Goal: Information Seeking & Learning: Find specific fact

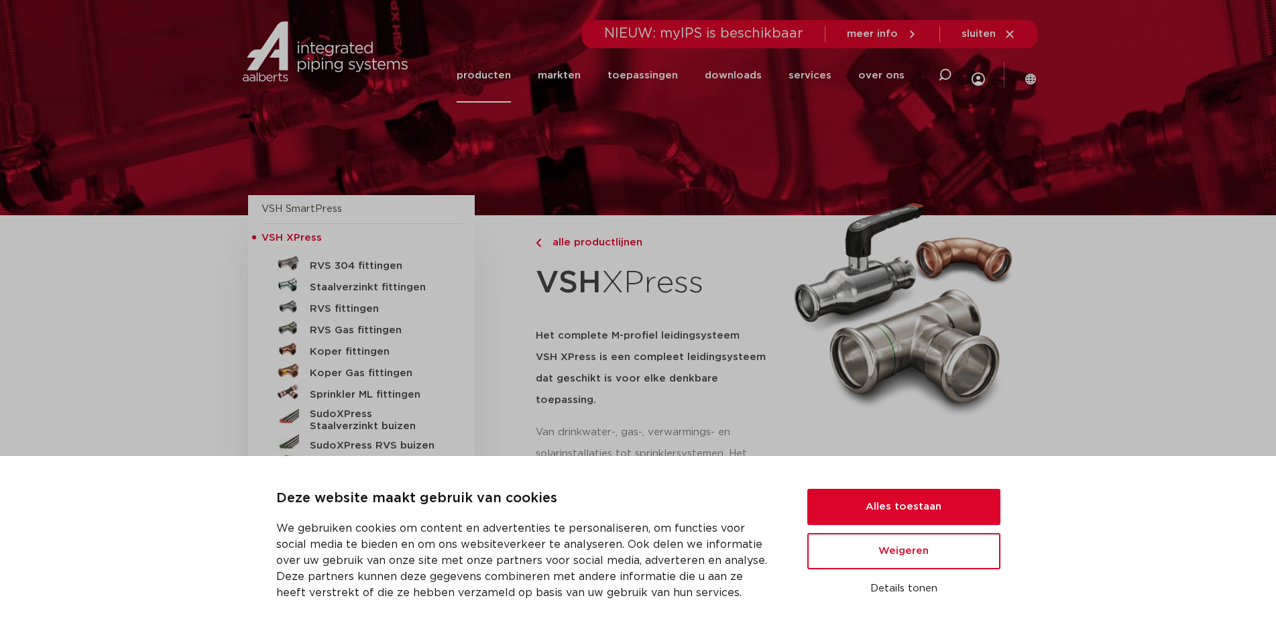
click at [903, 23] on div "NIEUW: myIPS is beschikbaar meer info sluiten" at bounding box center [810, 34] width 455 height 28
click at [900, 38] on span "meer info" at bounding box center [882, 34] width 71 height 12
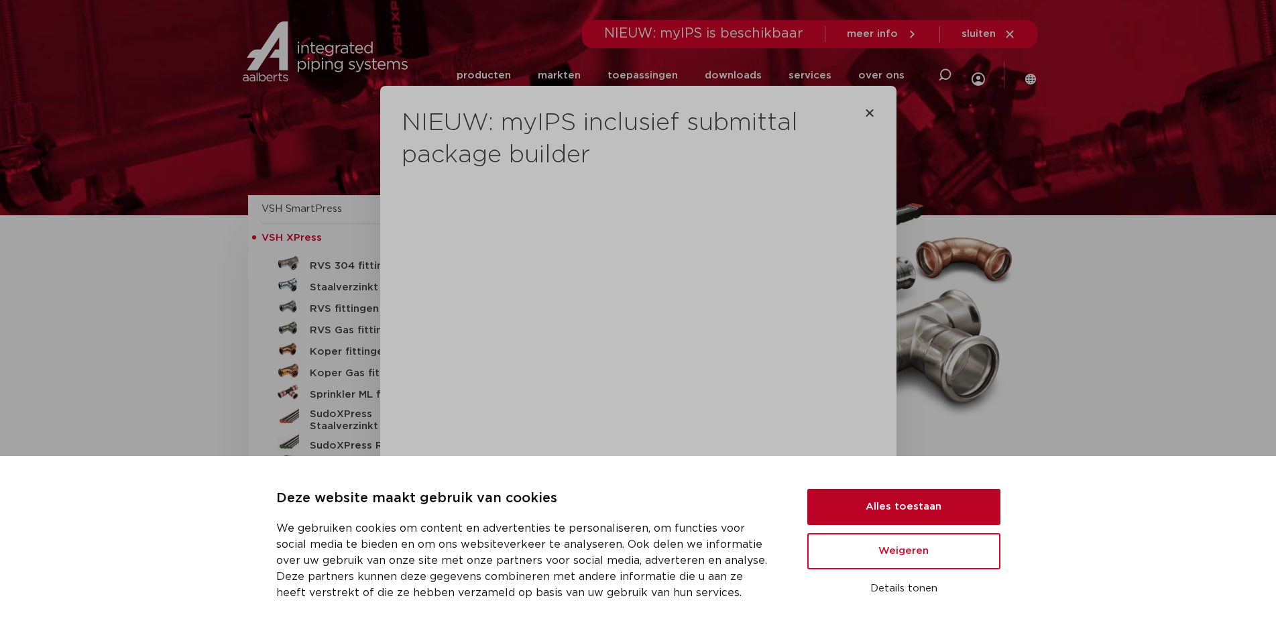
click at [934, 498] on button "Alles toestaan" at bounding box center [903, 507] width 193 height 36
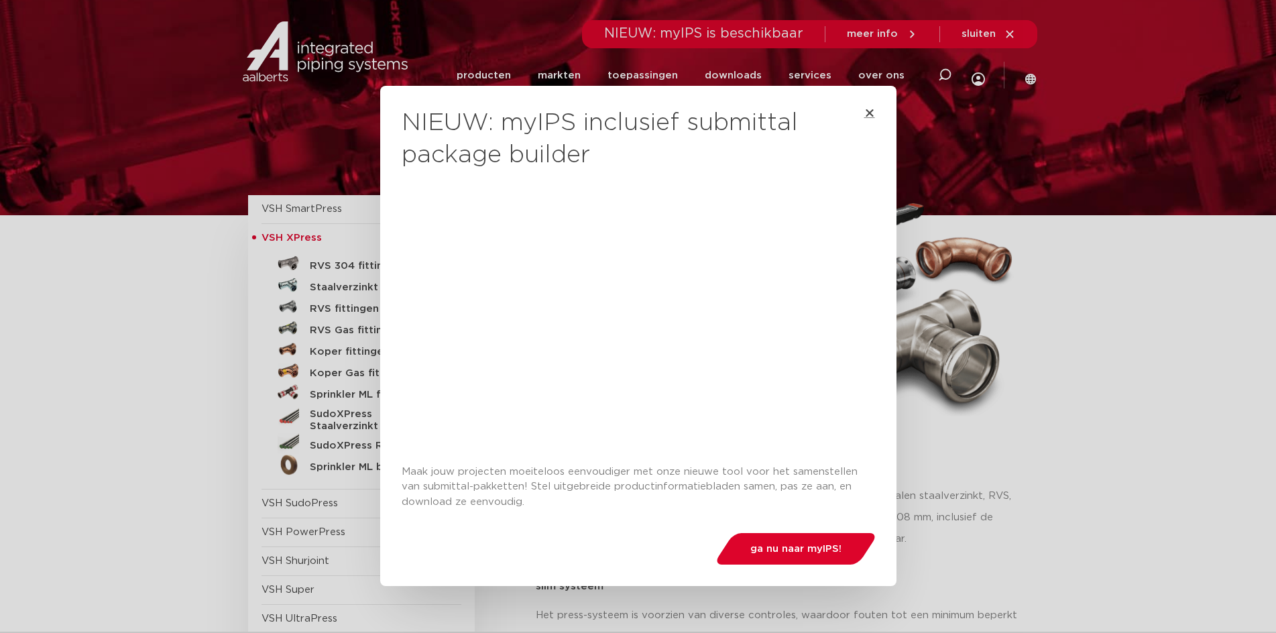
click at [864, 115] on icon "Close" at bounding box center [869, 112] width 11 height 11
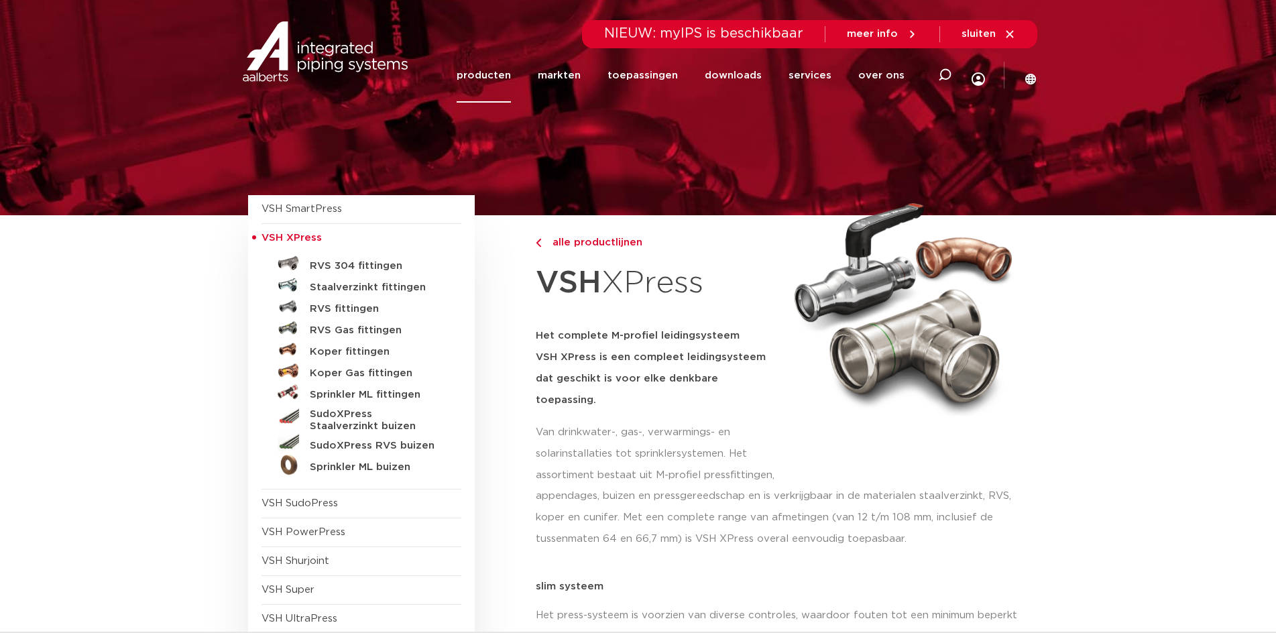
click at [694, 509] on p "appendages, buizen en pressgereedschap en is verkrijgbaar in de materialen staa…" at bounding box center [782, 517] width 493 height 64
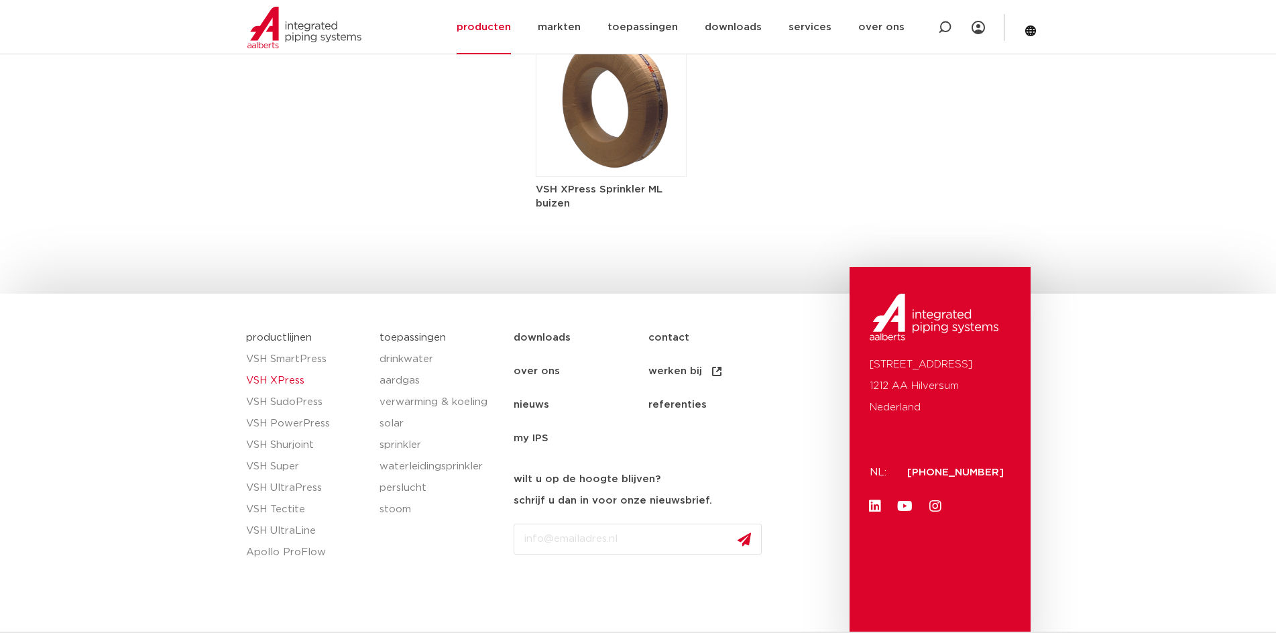
scroll to position [2298, 0]
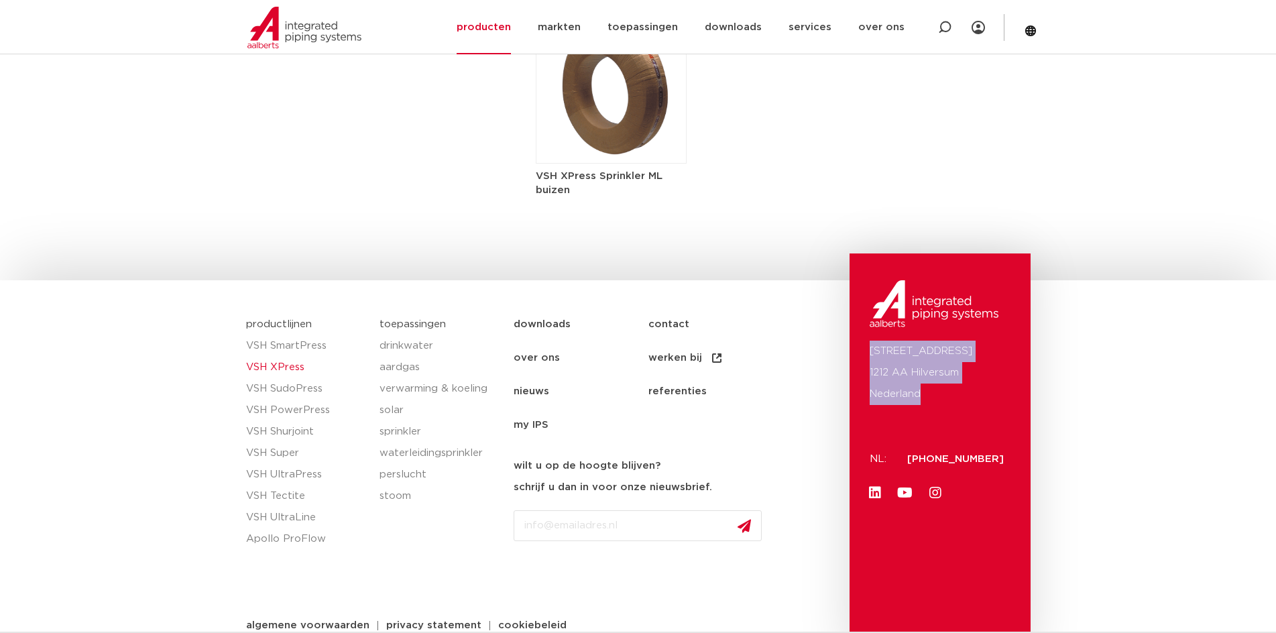
drag, startPoint x: 941, startPoint y: 375, endPoint x: 870, endPoint y: 321, distance: 89.0
click at [870, 341] on p "Oude Amersfoortseweg 99 1212 AA Hilversum Nederland" at bounding box center [940, 373] width 141 height 64
click at [1008, 499] on div "Oude Amersfoortseweg 99 1212 AA Hilversum Nederland NL: +31 (0)35 6884 211 Link…" at bounding box center [940, 453] width 181 height 400
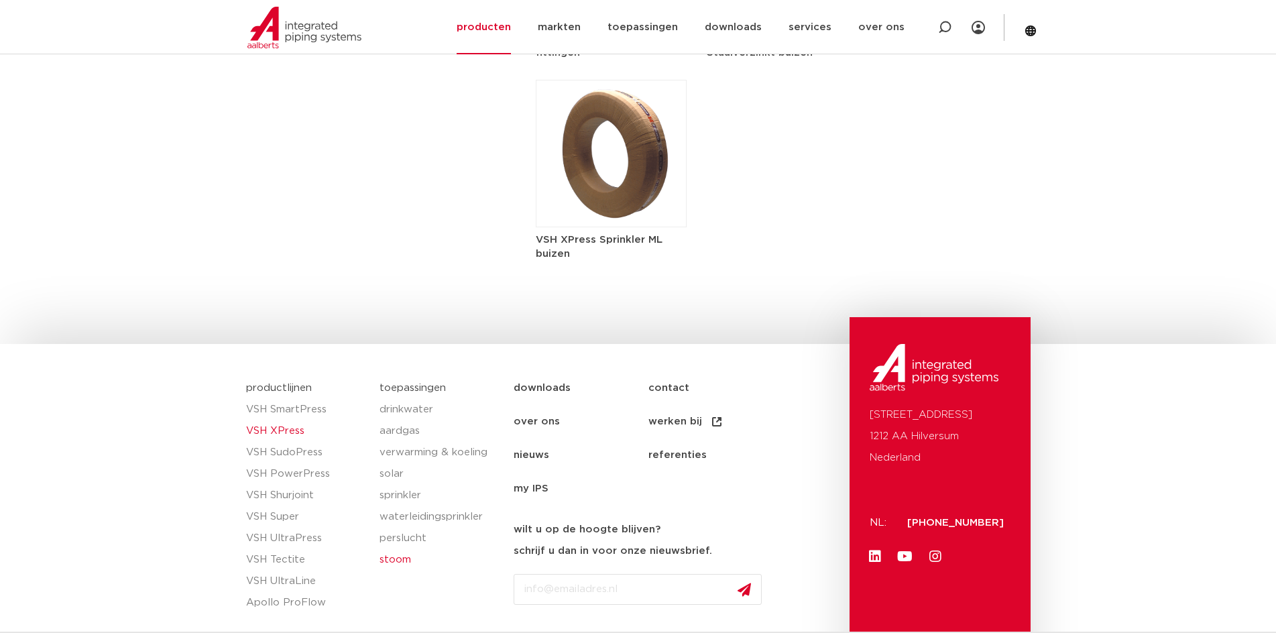
scroll to position [2231, 0]
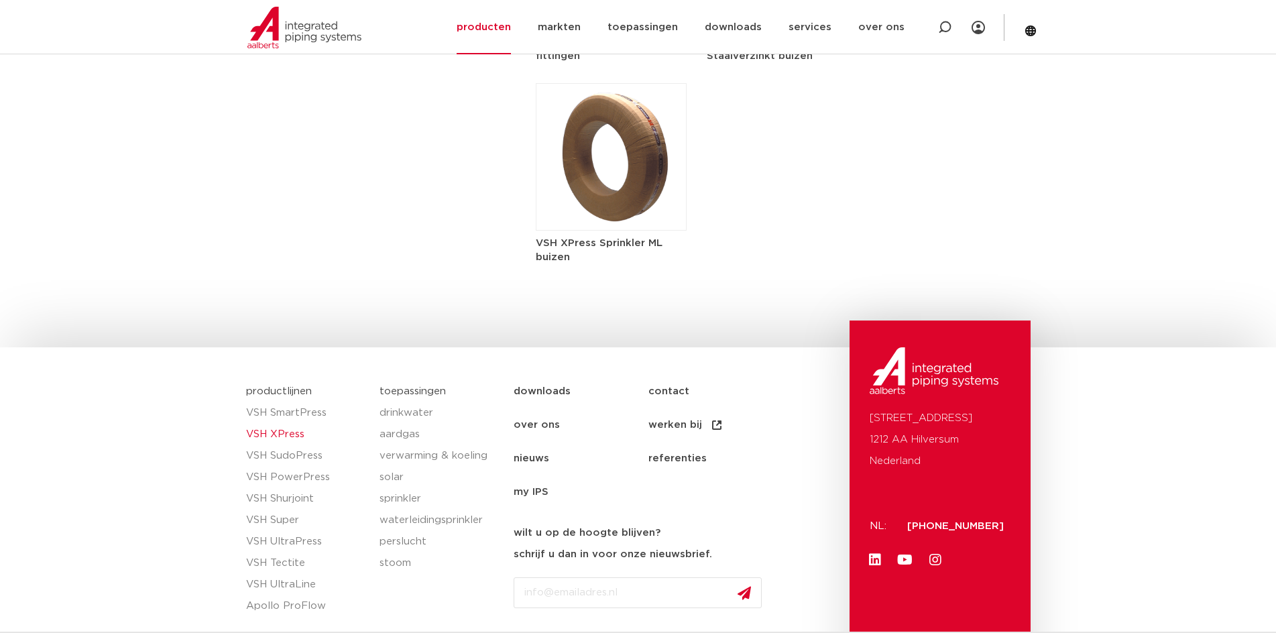
click at [289, 386] on link "productlijnen" at bounding box center [279, 391] width 66 height 10
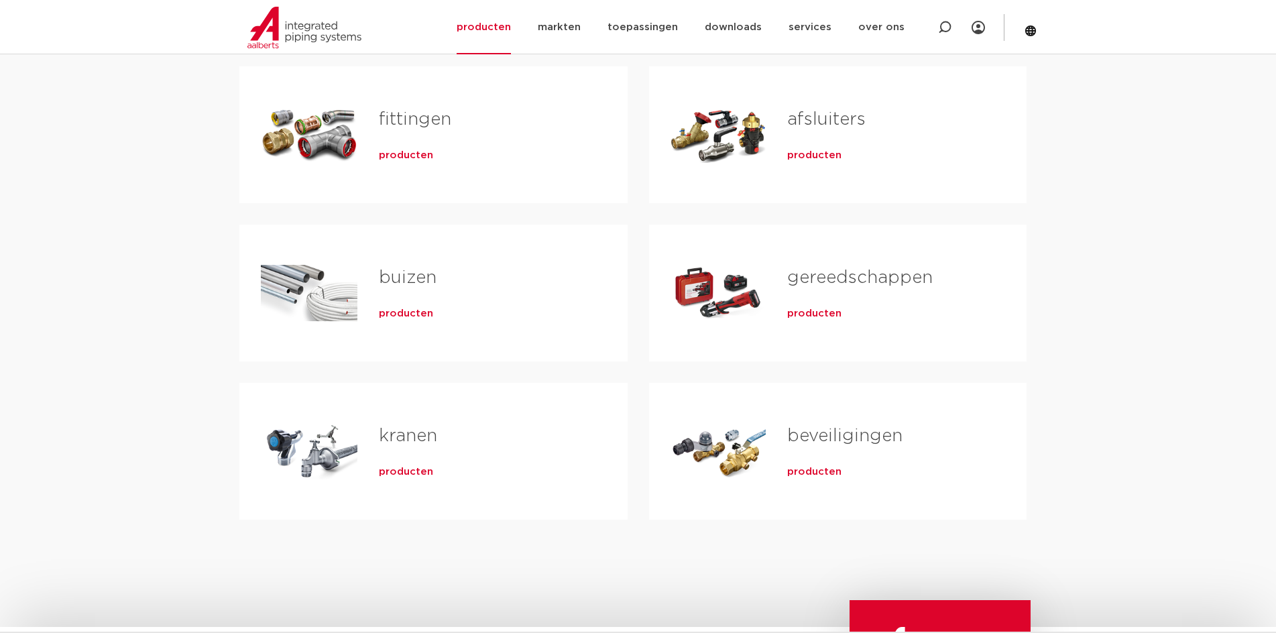
click at [404, 141] on div "fittingen producten" at bounding box center [481, 135] width 249 height 94
click at [405, 161] on span "producten" at bounding box center [406, 155] width 54 height 13
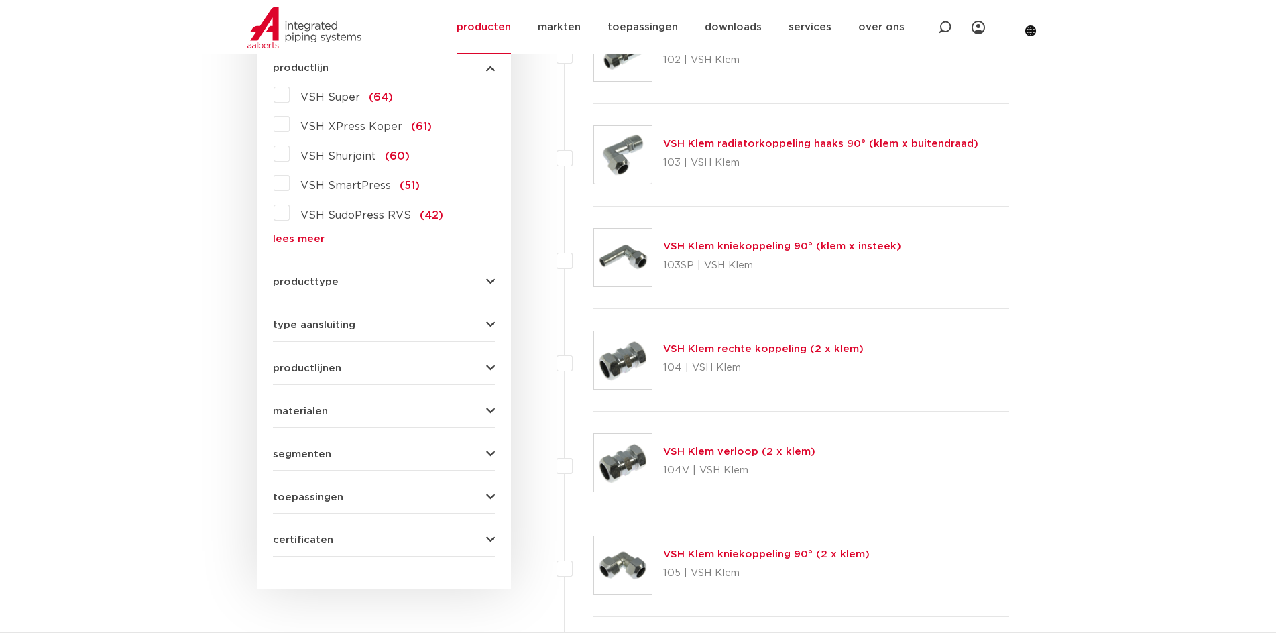
scroll to position [402, 0]
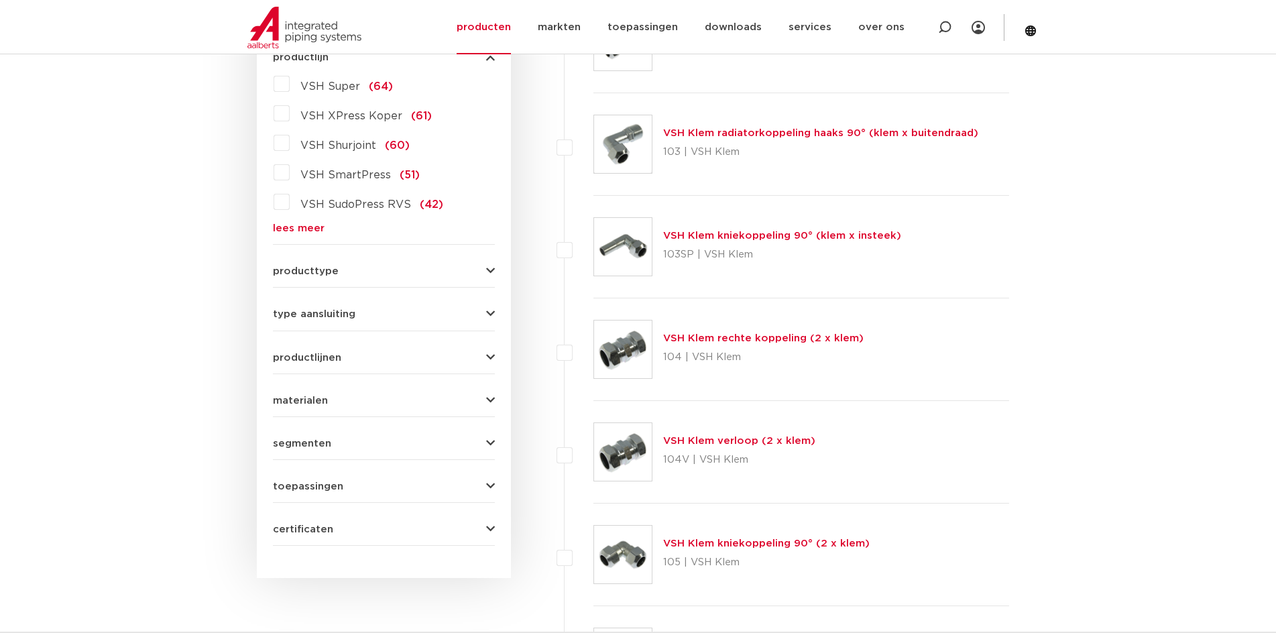
click at [459, 267] on button "producttype" at bounding box center [384, 271] width 222 height 10
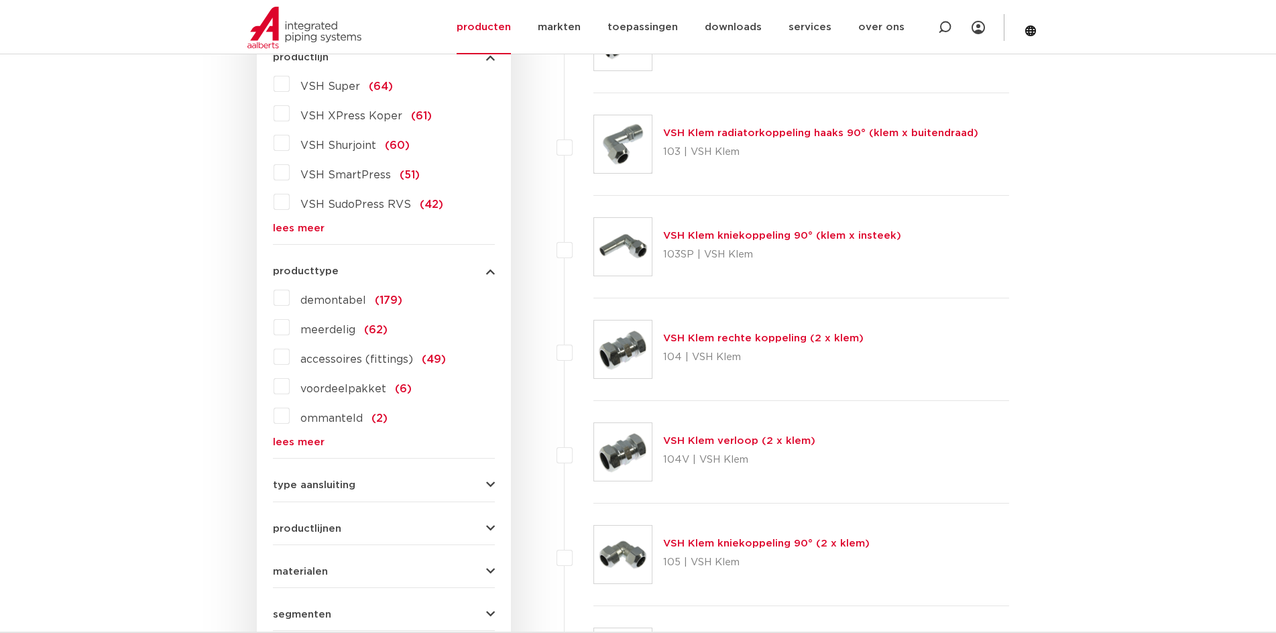
click at [459, 267] on button "producttype" at bounding box center [384, 271] width 222 height 10
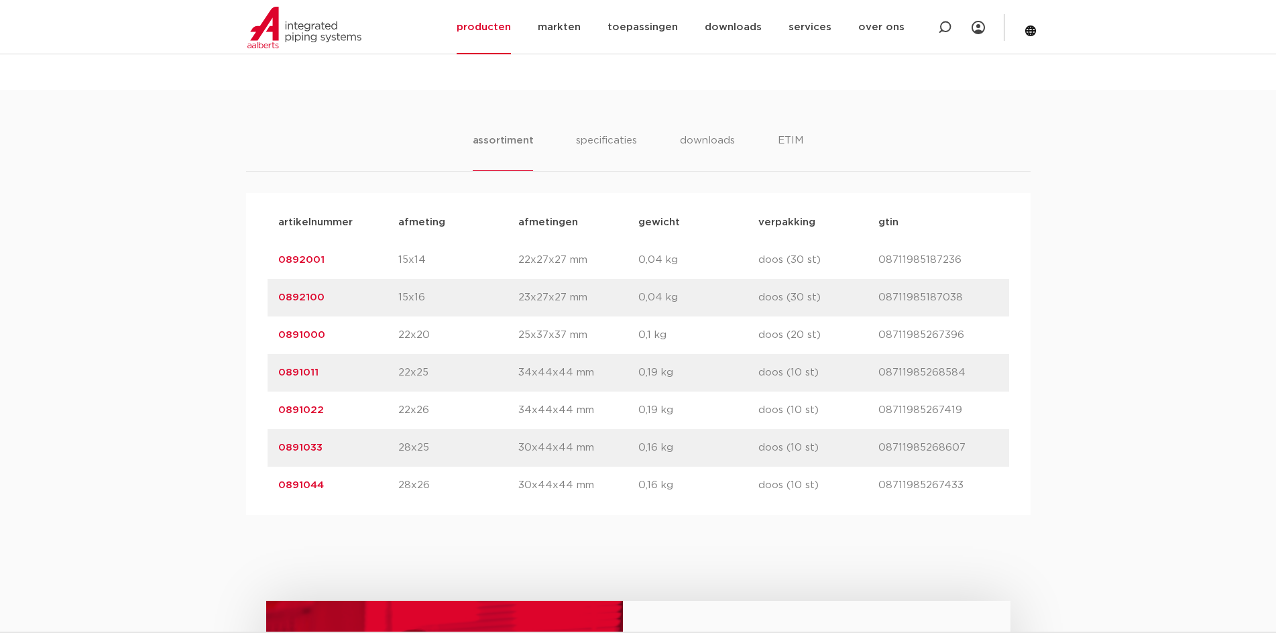
scroll to position [603, 0]
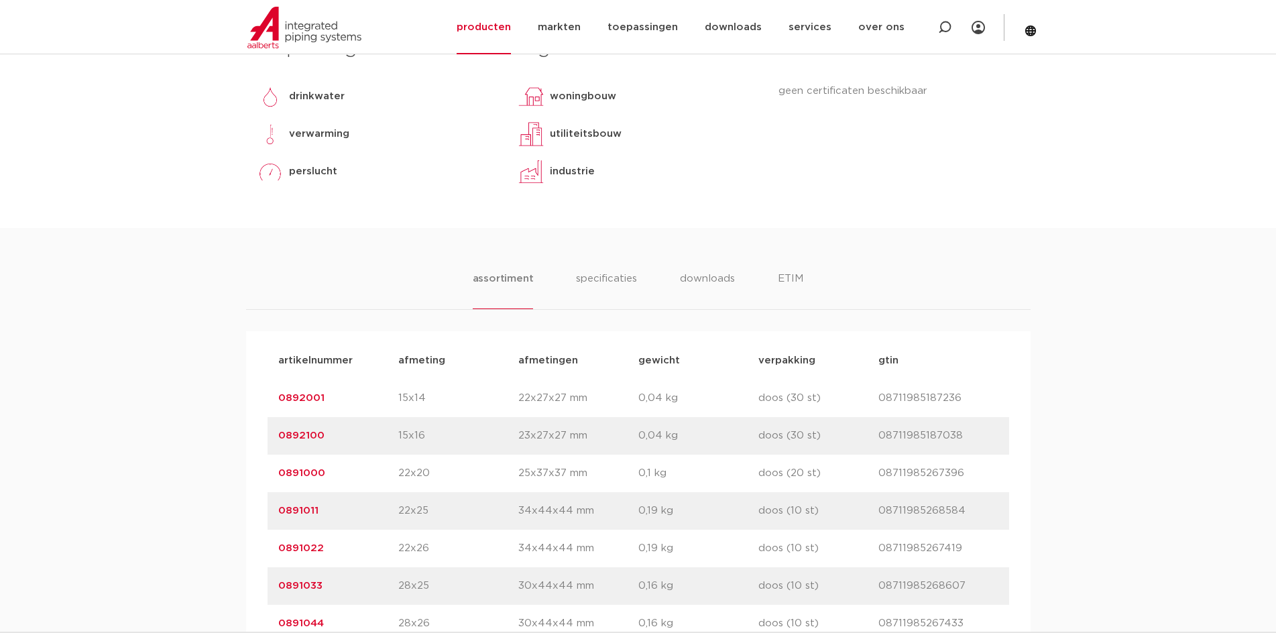
click at [297, 432] on link "0892100" at bounding box center [301, 435] width 46 height 10
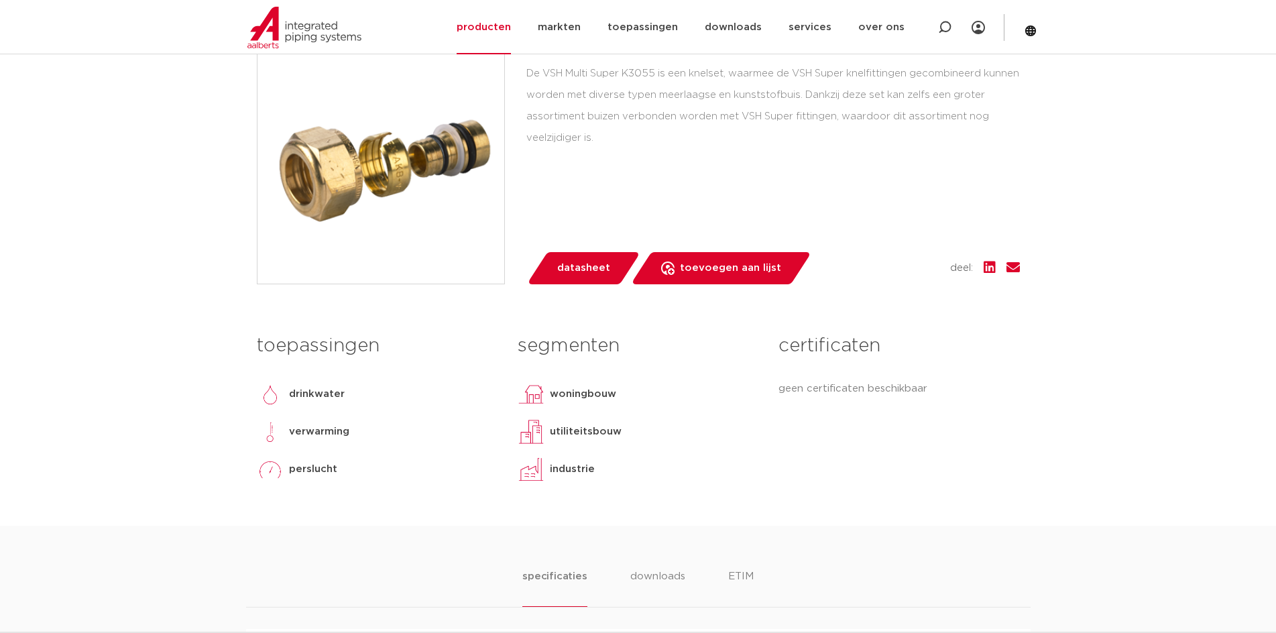
scroll to position [469, 0]
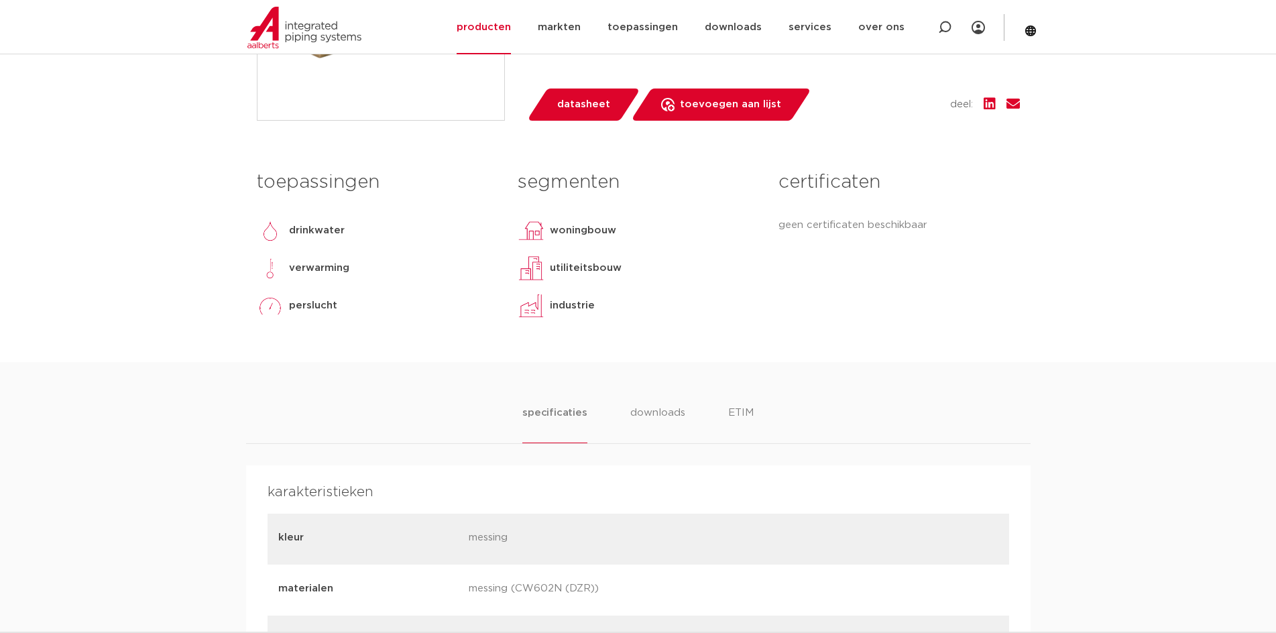
click at [683, 412] on ul "specificaties downloads ETIM" at bounding box center [637, 424] width 231 height 38
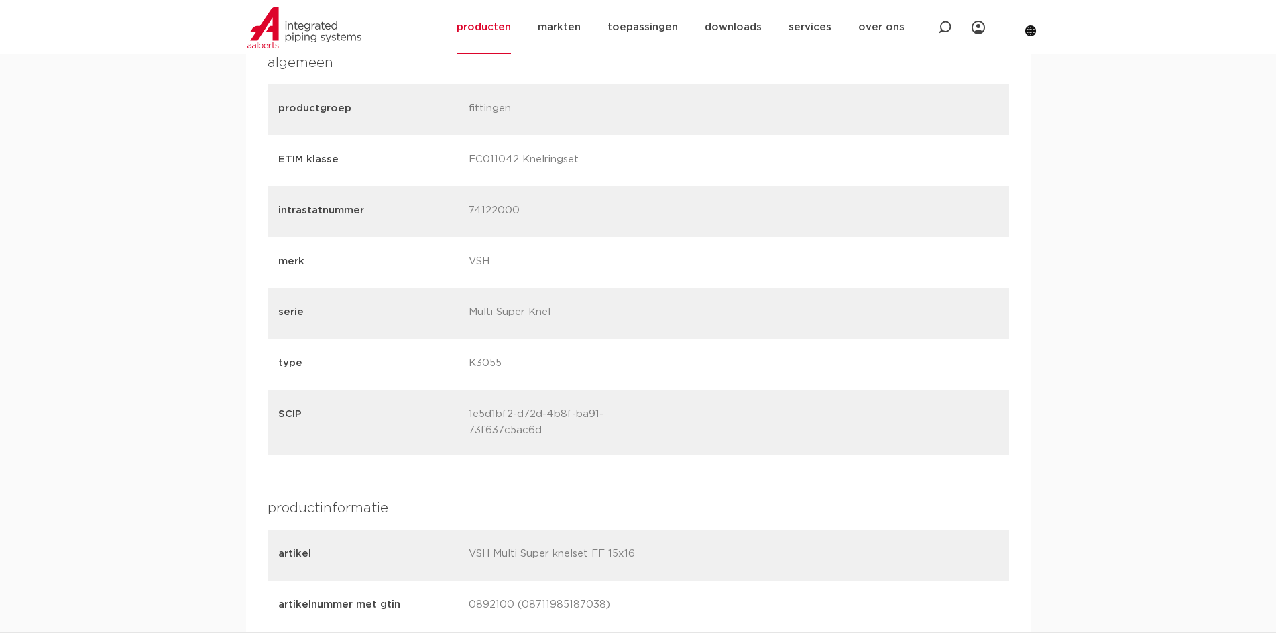
scroll to position [1274, 0]
